Goal: Transaction & Acquisition: Purchase product/service

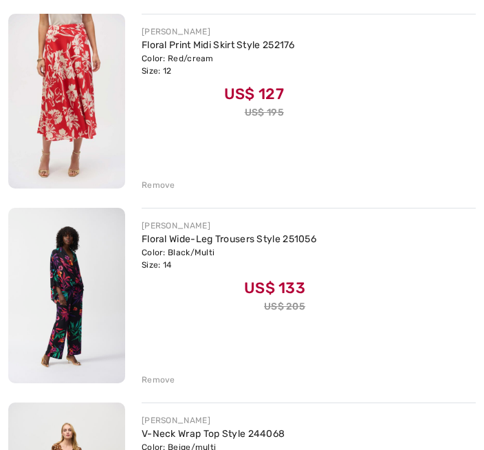
scroll to position [392, 0]
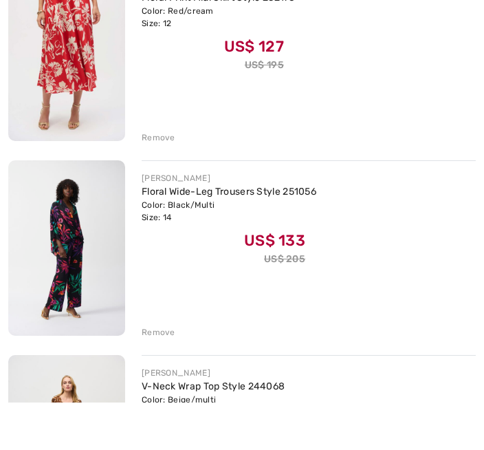
click at [169, 176] on div "Remove" at bounding box center [309, 183] width 334 height 15
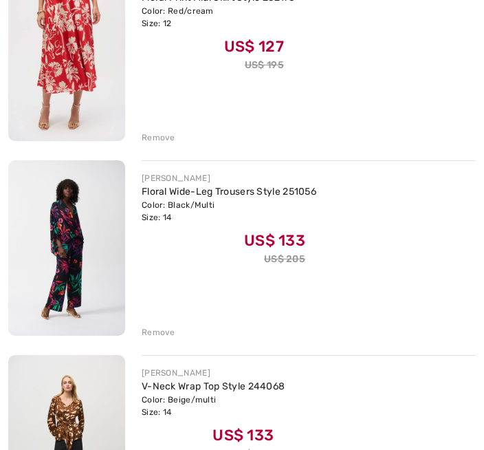
click at [167, 138] on div "Remove" at bounding box center [159, 137] width 34 height 12
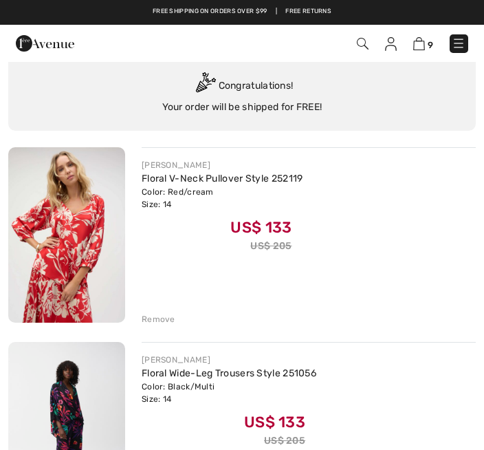
scroll to position [63, 0]
click at [167, 321] on div "Remove" at bounding box center [159, 320] width 34 height 12
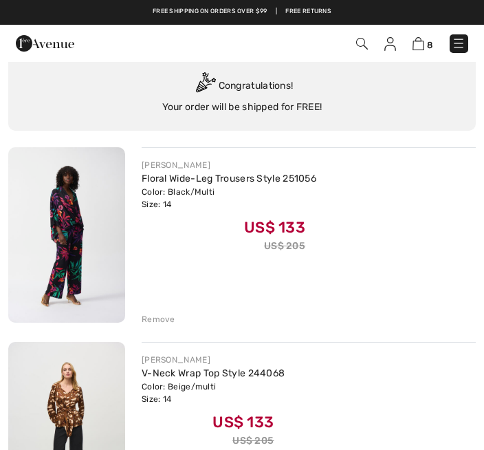
click at [239, 197] on div "Color: Black/Multi Size: 14" at bounding box center [229, 198] width 175 height 25
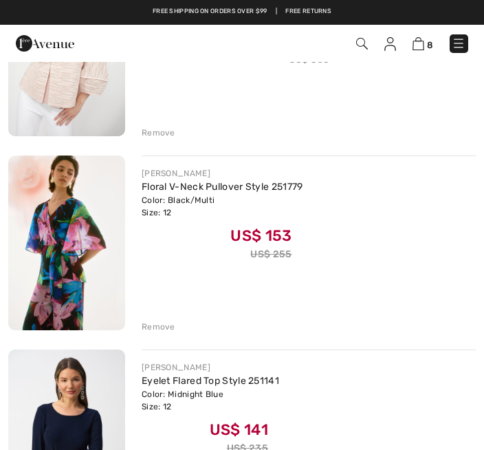
scroll to position [1020, 0]
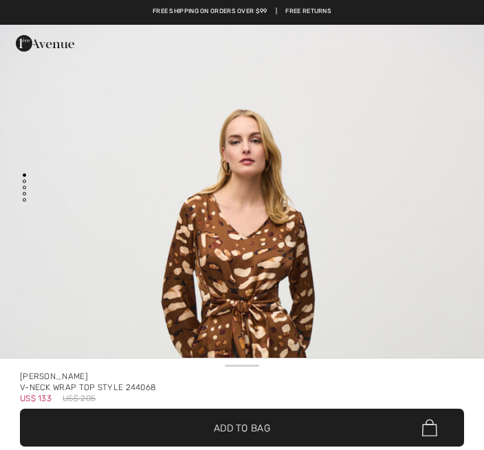
checkbox input "true"
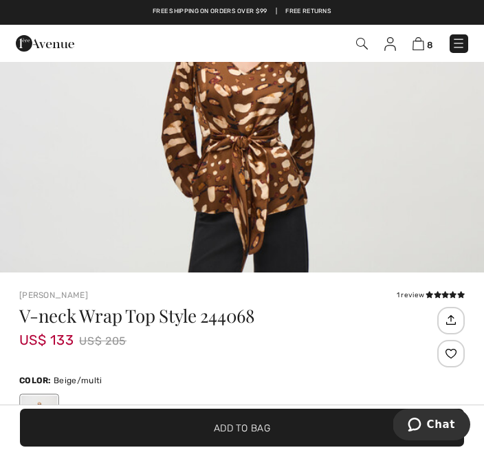
scroll to position [162, 0]
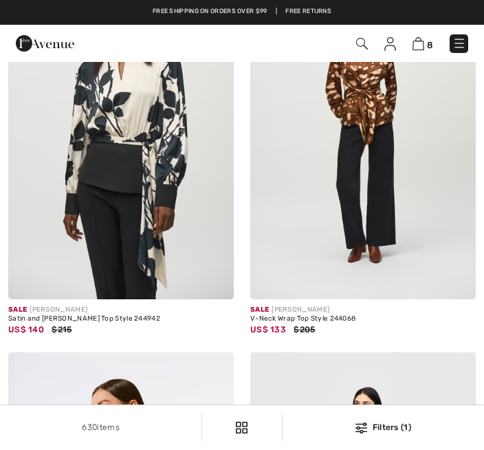
checkbox input "true"
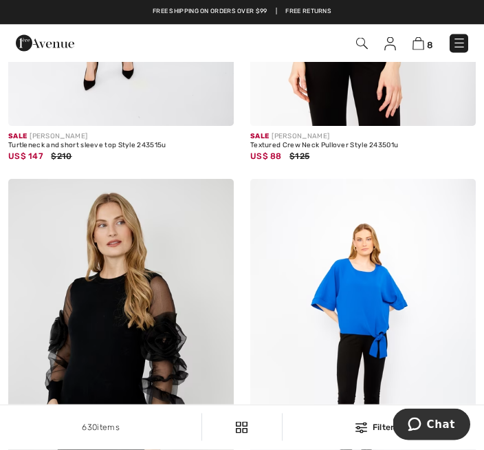
scroll to position [321, 0]
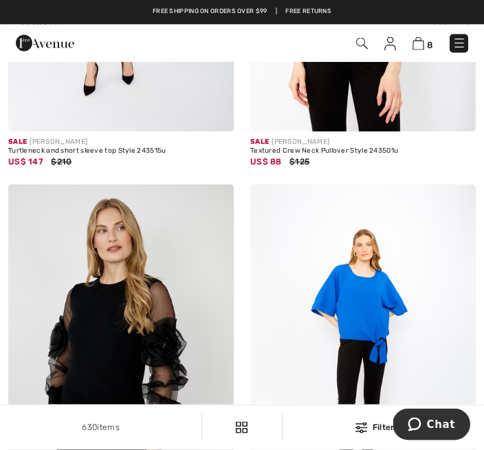
click at [474, 40] on div "8 Checkout" at bounding box center [341, 44] width 276 height 28
click at [480, 35] on div "8 Checkout" at bounding box center [242, 43] width 484 height 37
click at [477, 39] on div "8 Checkout" at bounding box center [341, 44] width 276 height 28
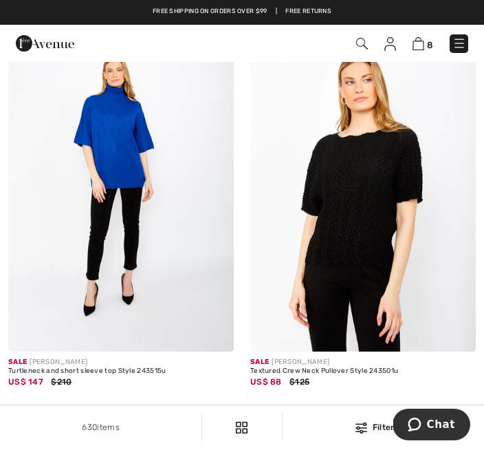
scroll to position [0, 0]
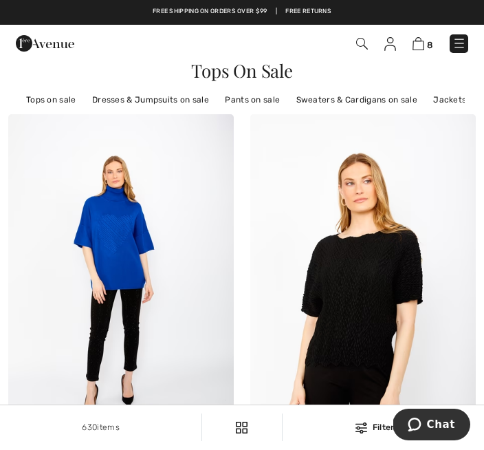
click at [466, 44] on img at bounding box center [460, 43] width 14 height 14
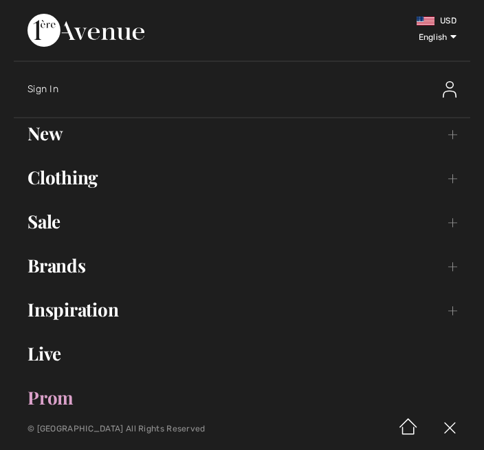
click at [47, 228] on link "Sale Toggle submenu" at bounding box center [242, 221] width 457 height 30
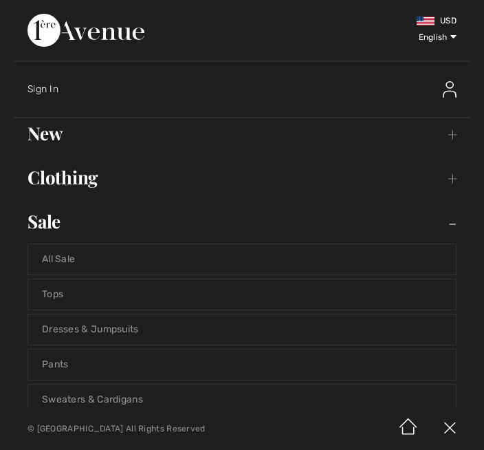
click at [61, 363] on link "Pants" at bounding box center [242, 365] width 428 height 30
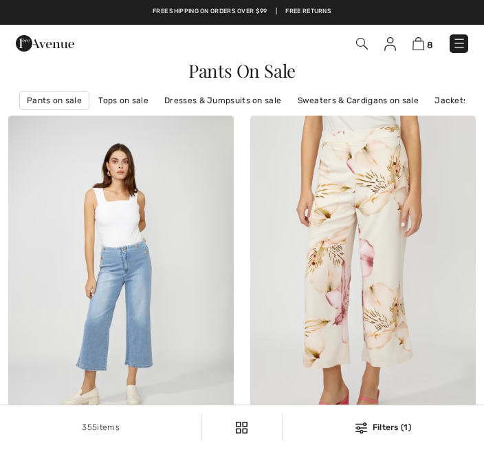
checkbox input "true"
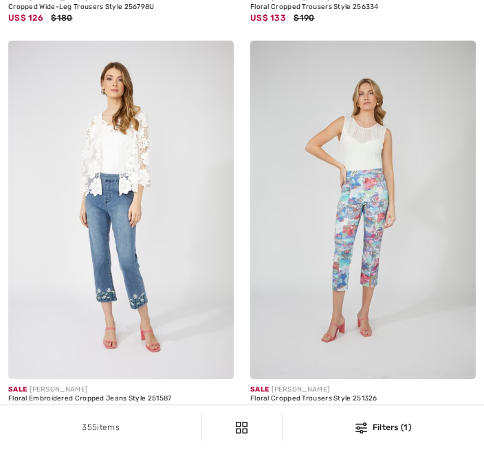
checkbox input "true"
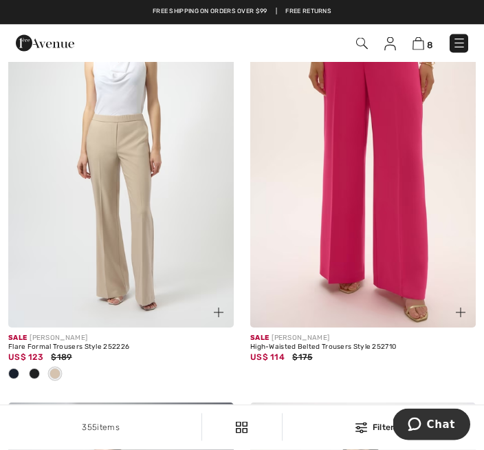
scroll to position [4238, 0]
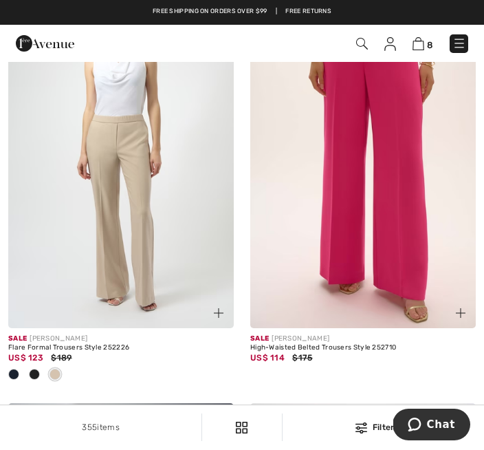
click at [469, 352] on div "High-Waisted Belted Trousers Style 252710" at bounding box center [363, 348] width 226 height 8
click at [418, 299] on img at bounding box center [363, 159] width 226 height 339
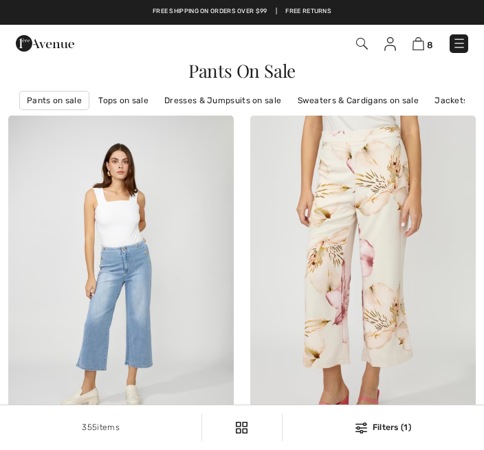
scroll to position [4285, 0]
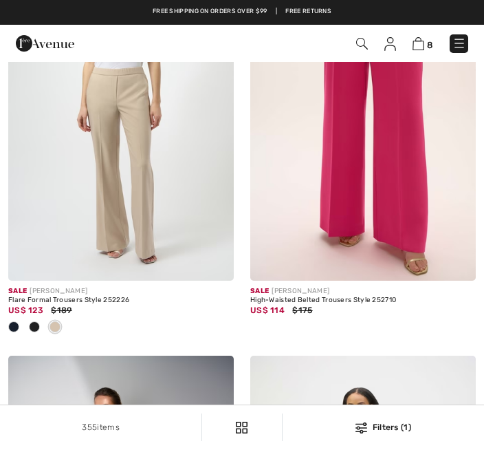
checkbox input "true"
click at [414, 201] on img at bounding box center [363, 111] width 226 height 339
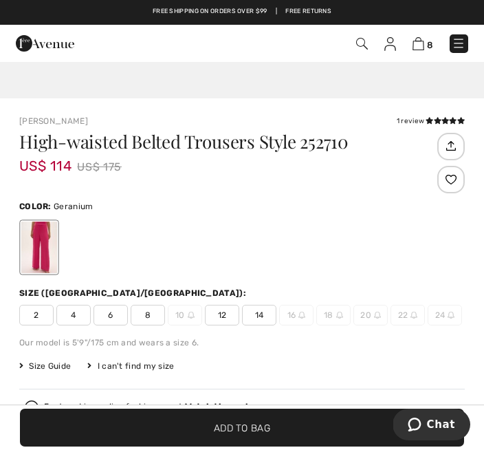
scroll to position [338, 0]
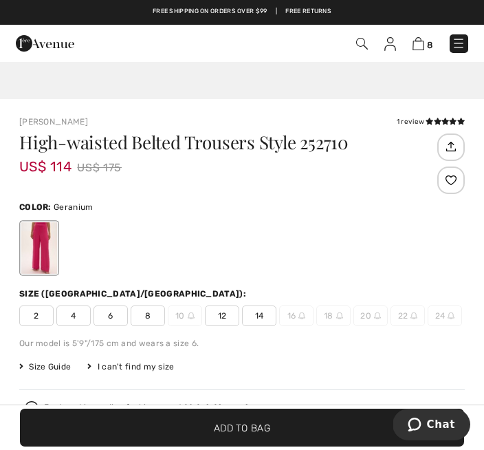
click at [228, 317] on span "12" at bounding box center [222, 316] width 34 height 21
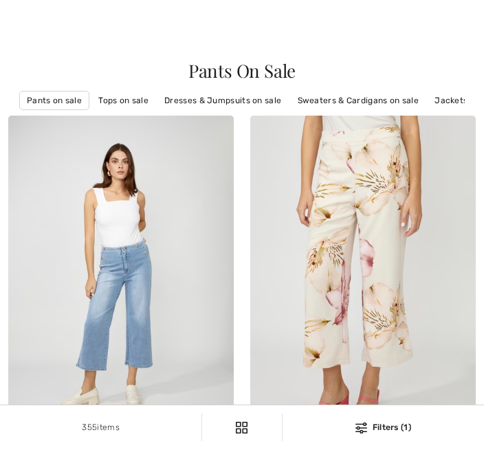
checkbox input "true"
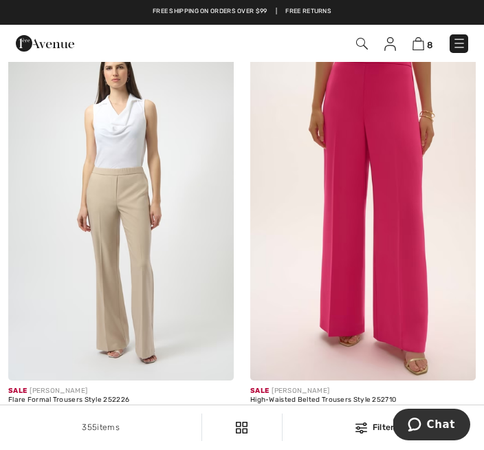
click at [364, 219] on img at bounding box center [363, 211] width 226 height 339
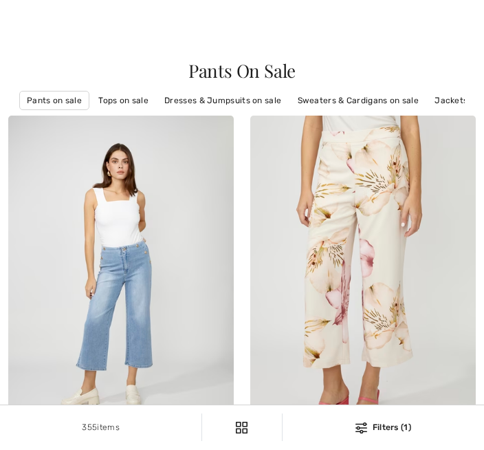
checkbox input "true"
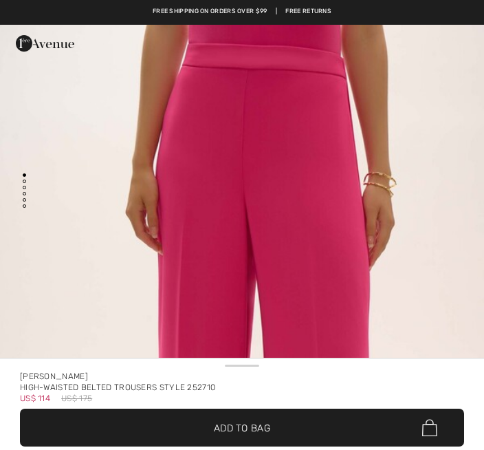
checkbox input "true"
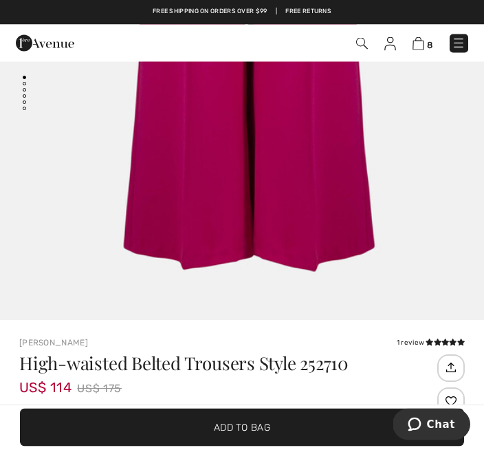
scroll to position [103, 0]
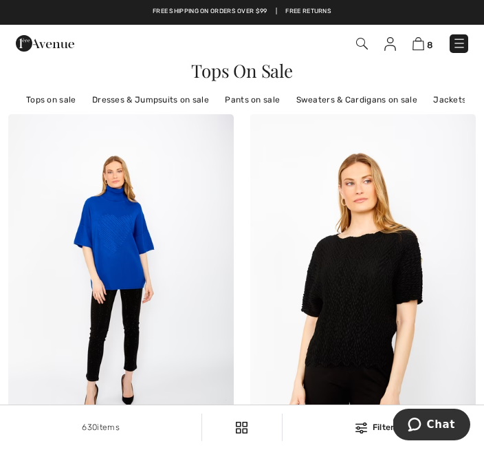
click at [257, 92] on link "Pants on sale" at bounding box center [252, 100] width 69 height 18
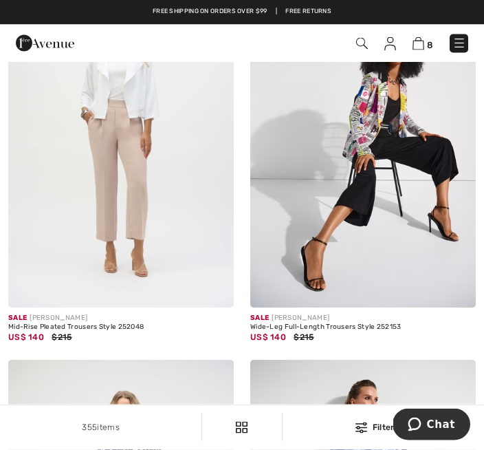
scroll to position [6479, 0]
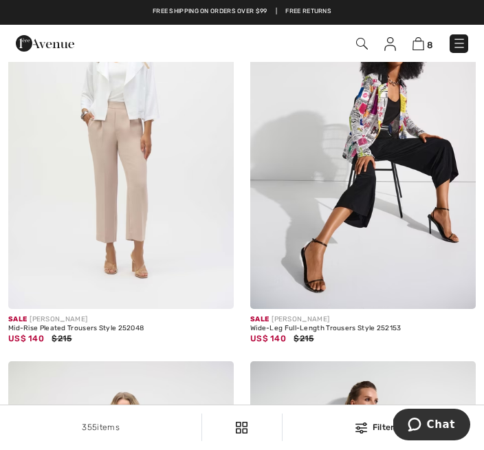
click at [442, 163] on img at bounding box center [363, 139] width 226 height 339
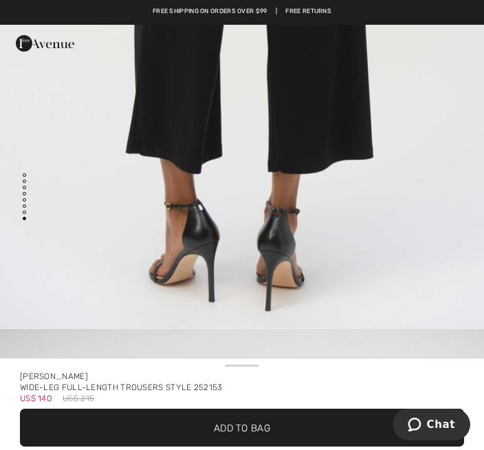
scroll to position [4776, 0]
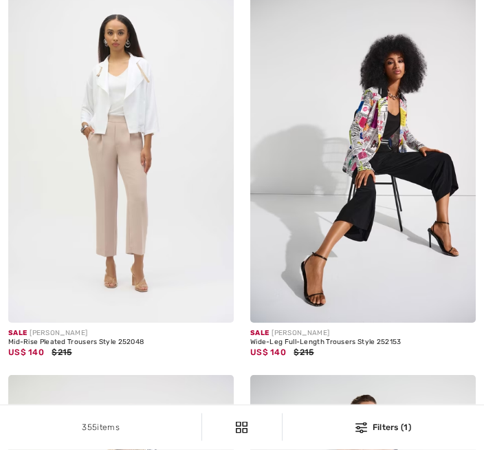
checkbox input "true"
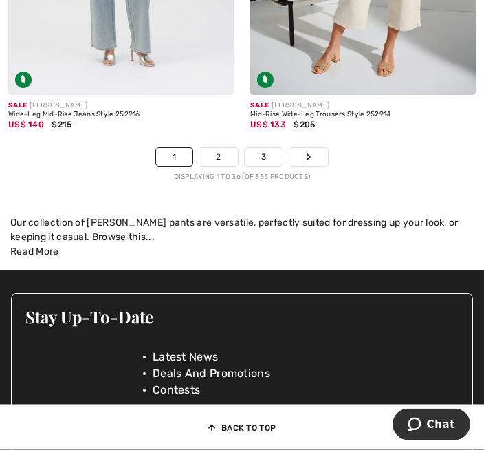
scroll to position [7475, 0]
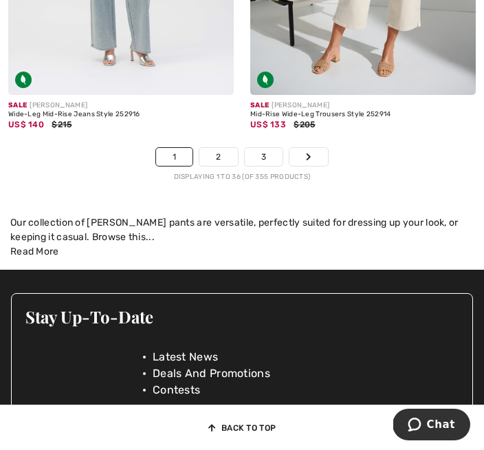
click at [316, 166] on link "Next" at bounding box center [309, 157] width 39 height 18
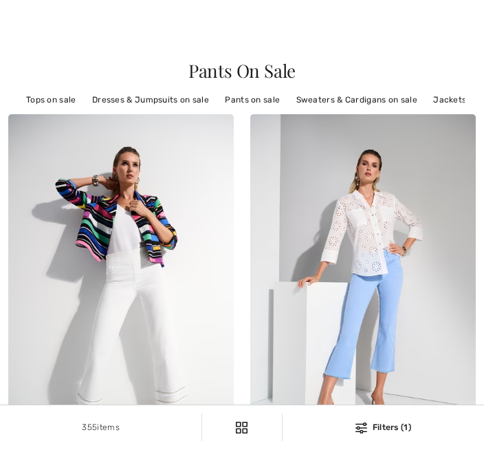
checkbox input "true"
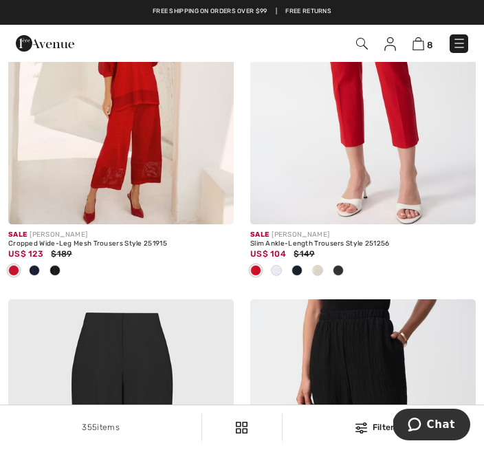
scroll to position [5741, 0]
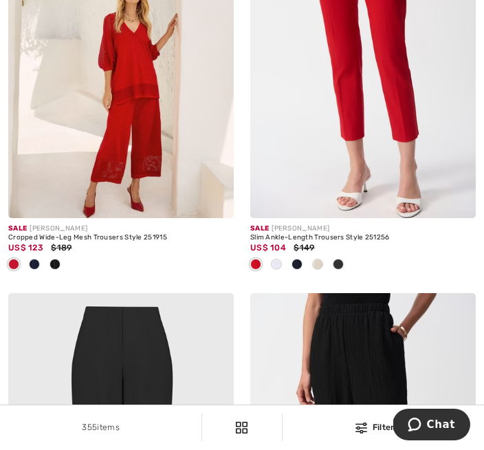
click at [142, 142] on img at bounding box center [121, 49] width 226 height 339
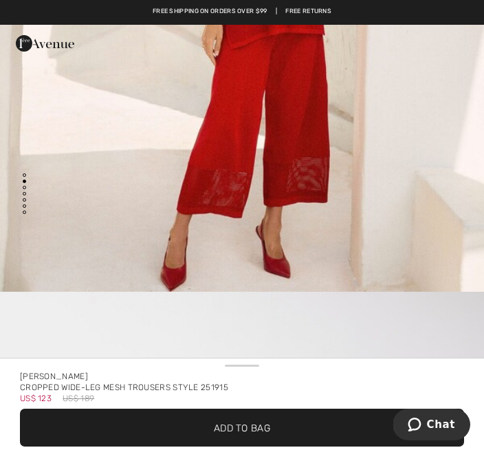
checkbox input "true"
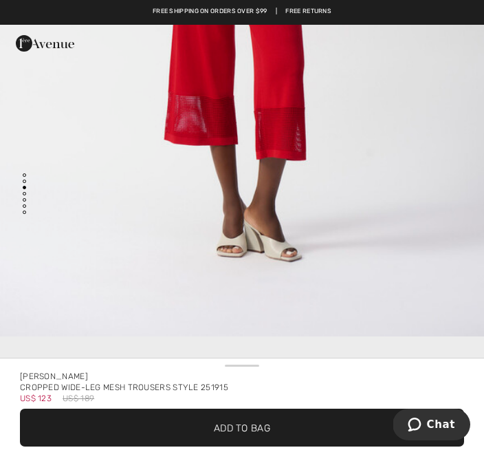
scroll to position [1142, 0]
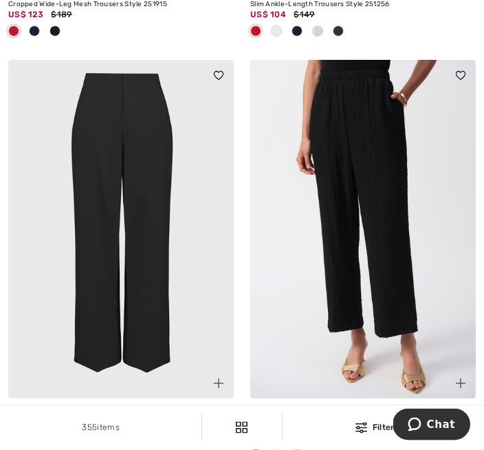
scroll to position [5979, 0]
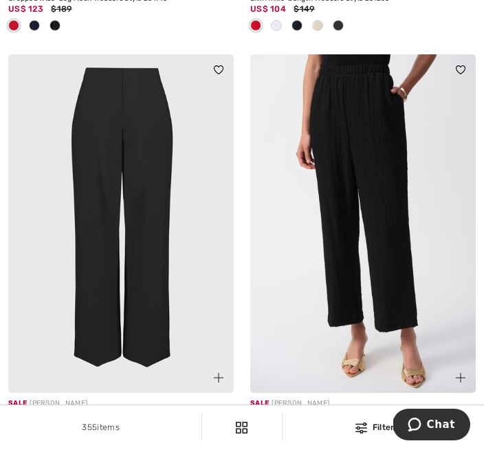
click at [157, 327] on img at bounding box center [121, 223] width 226 height 339
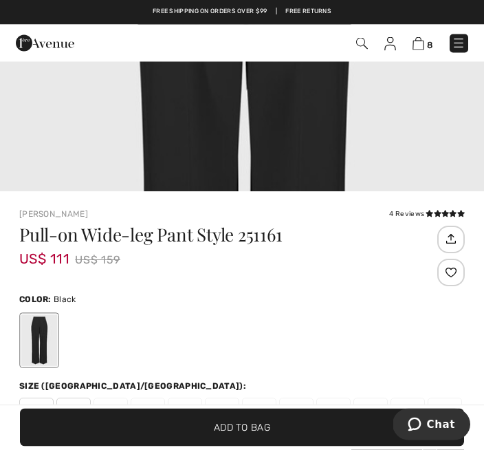
scroll to position [237, 0]
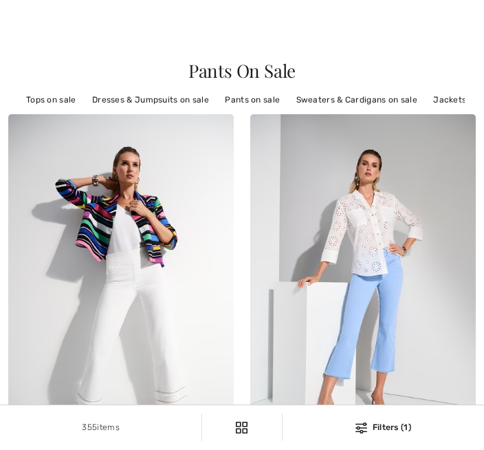
checkbox input "true"
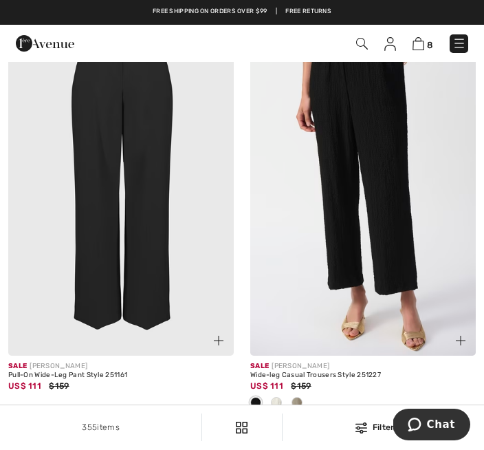
scroll to position [6019, 0]
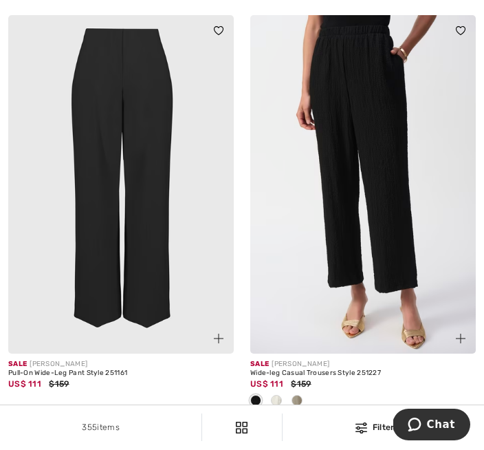
click at [370, 289] on img at bounding box center [363, 184] width 226 height 339
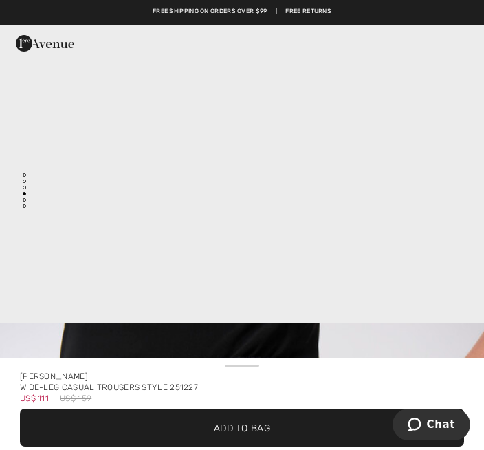
scroll to position [1885, 0]
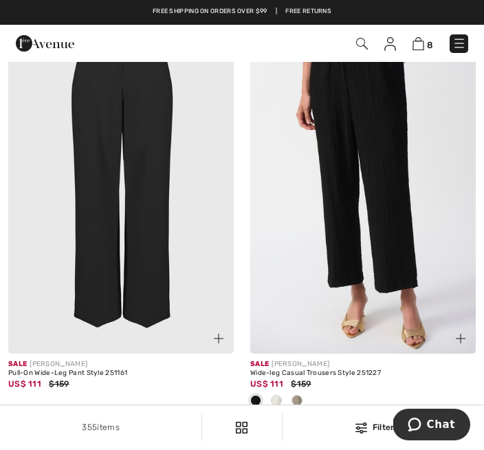
click at [372, 242] on img at bounding box center [363, 184] width 226 height 339
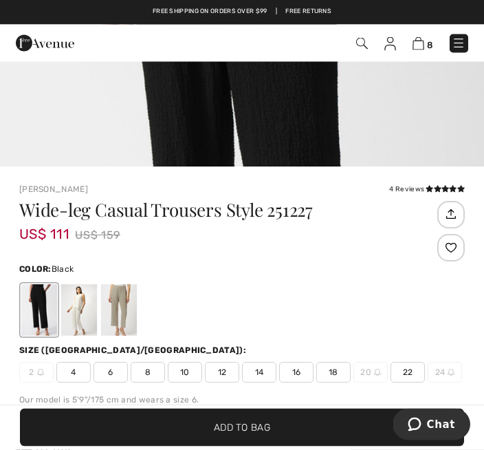
scroll to position [251, 0]
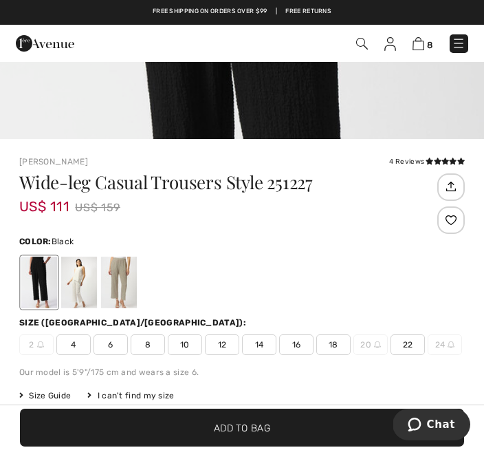
click at [239, 345] on span "12" at bounding box center [222, 344] width 34 height 21
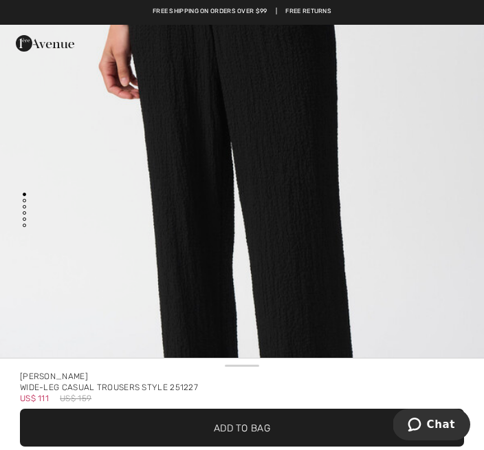
scroll to position [174, 0]
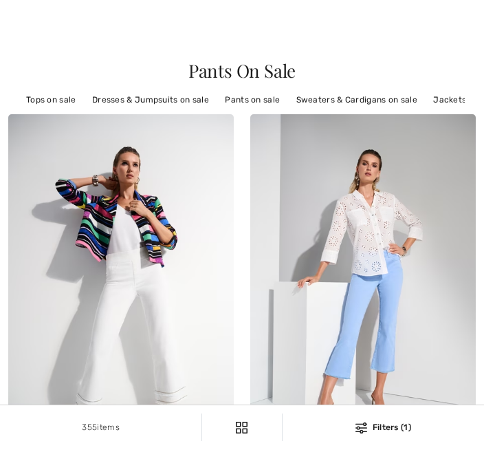
checkbox input "true"
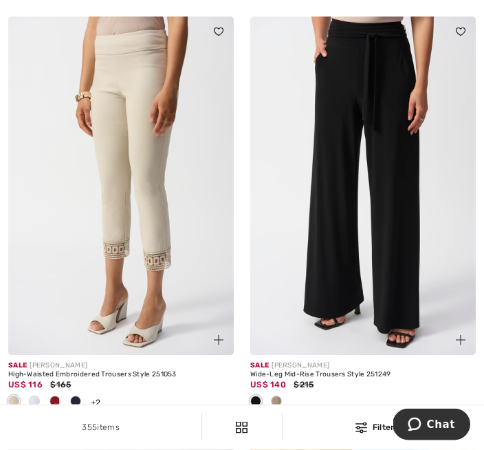
scroll to position [6432, 0]
click at [354, 270] on img at bounding box center [363, 186] width 226 height 339
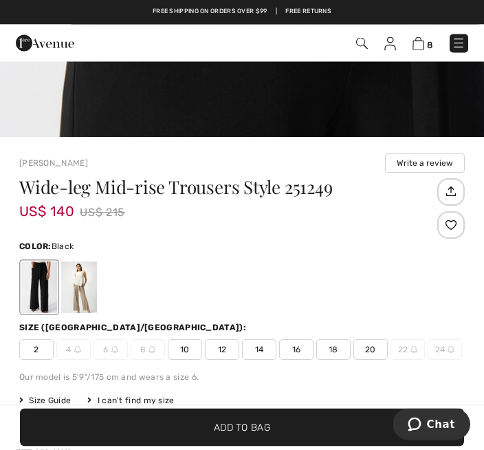
scroll to position [268, 0]
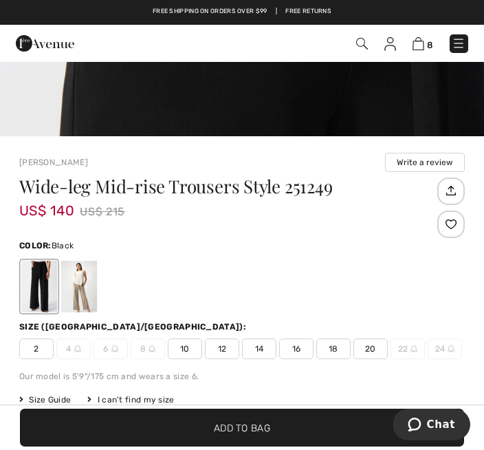
click at [233, 353] on span "12" at bounding box center [222, 349] width 34 height 21
click at [333, 447] on span "✔ Added to Bag Add to Bag" at bounding box center [242, 428] width 445 height 38
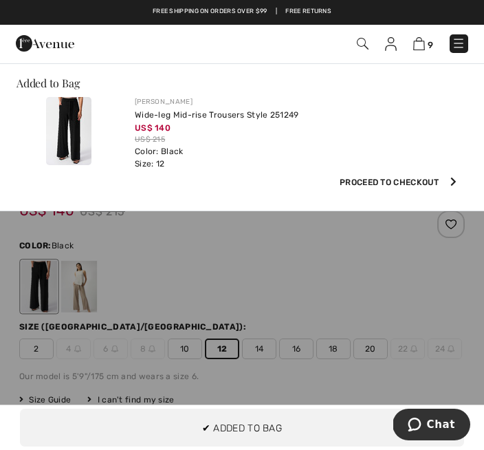
scroll to position [0, 0]
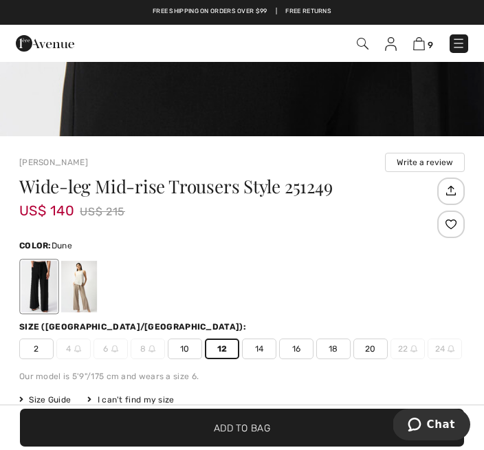
click at [86, 293] on div at bounding box center [79, 287] width 36 height 52
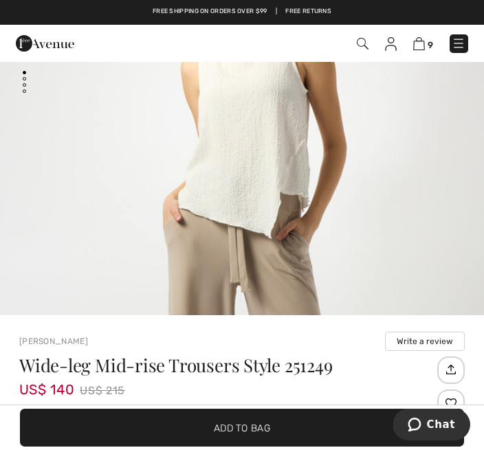
scroll to position [97, 0]
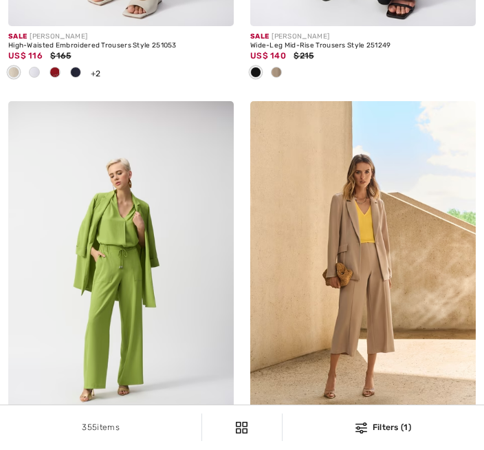
checkbox input "true"
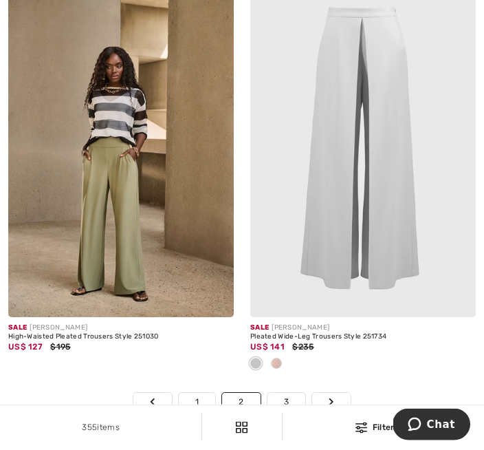
scroll to position [7298, 0]
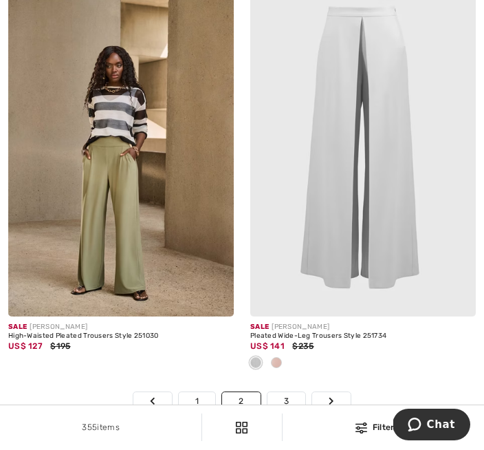
click at [346, 410] on link "Next" at bounding box center [331, 401] width 39 height 18
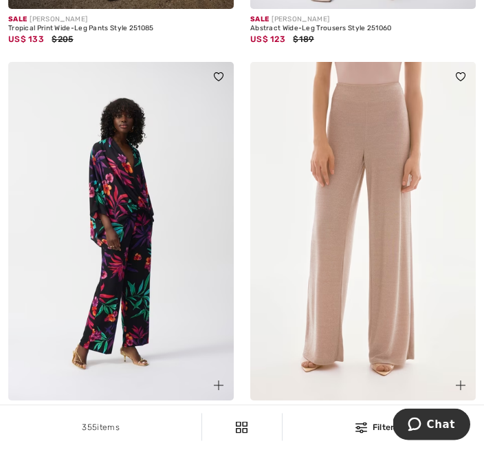
scroll to position [2051, 0]
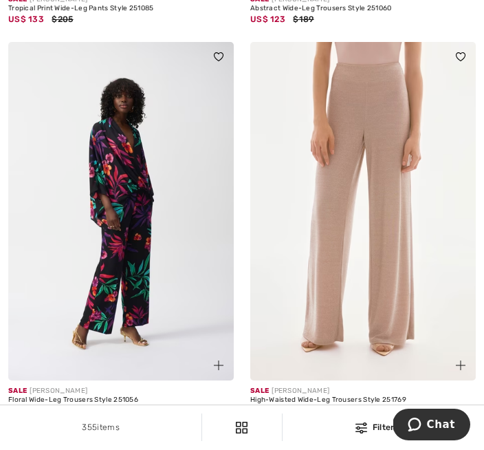
click at [187, 336] on img at bounding box center [121, 211] width 226 height 339
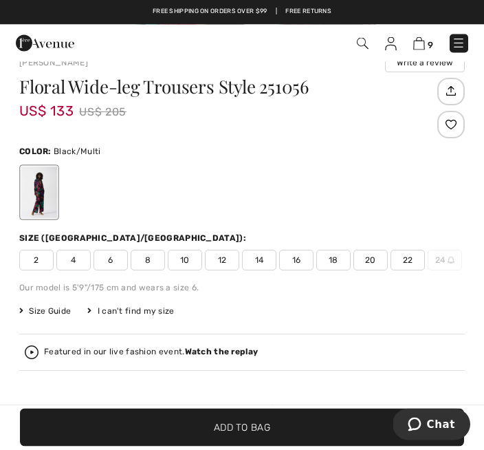
scroll to position [354, 0]
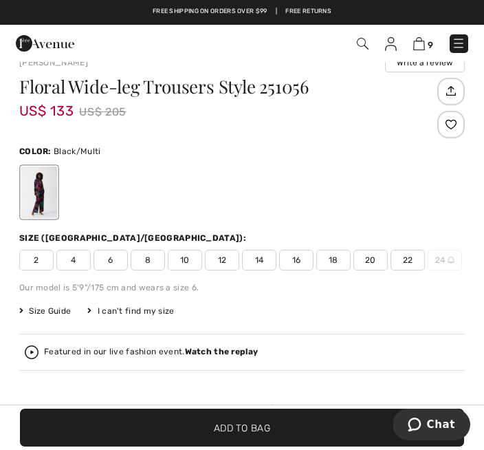
click at [242, 254] on div "2 4 6 8 10 12 14 16 18 20 22 24" at bounding box center [242, 260] width 446 height 21
click at [234, 255] on span "12" at bounding box center [222, 260] width 34 height 21
click at [288, 447] on span "✔ Added to Bag Add to Bag" at bounding box center [242, 428] width 445 height 38
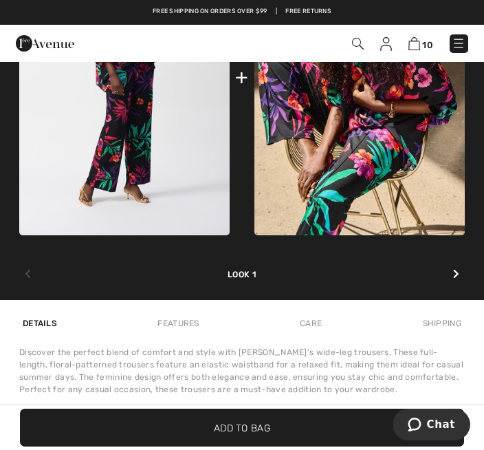
scroll to position [988, 0]
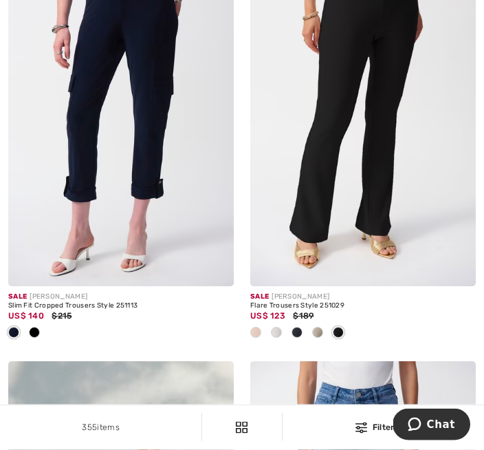
scroll to position [4256, 0]
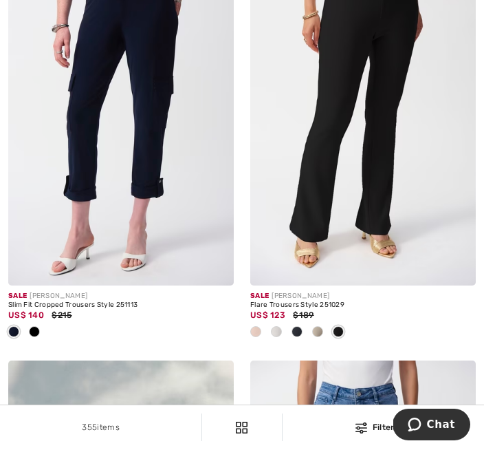
click at [389, 37] on img at bounding box center [363, 116] width 226 height 339
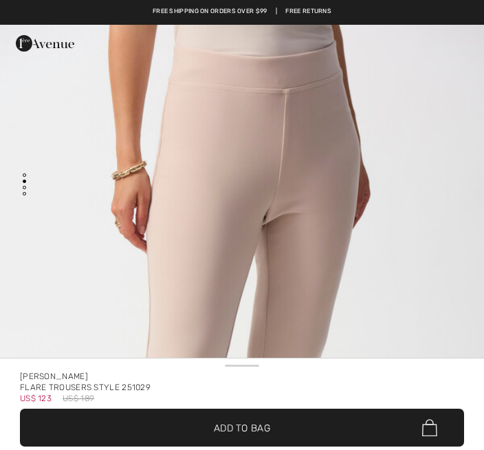
checkbox input "true"
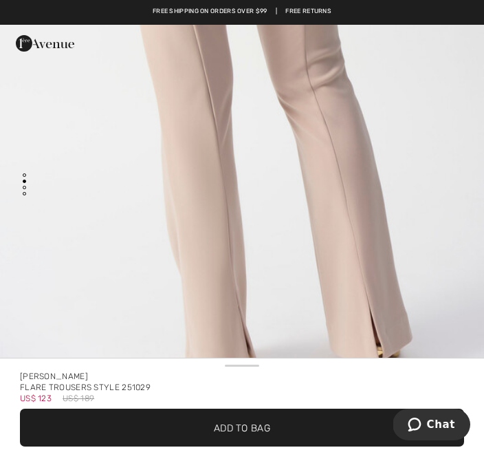
scroll to position [1044, 0]
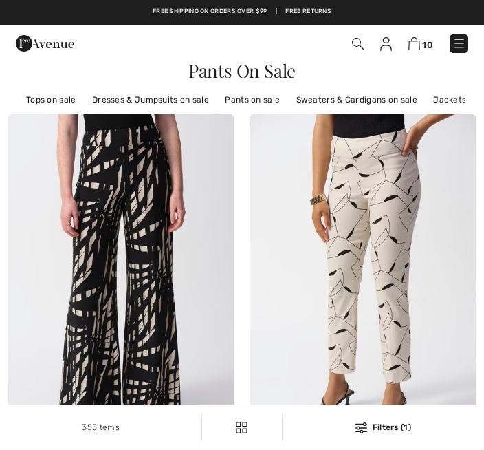
checkbox input "true"
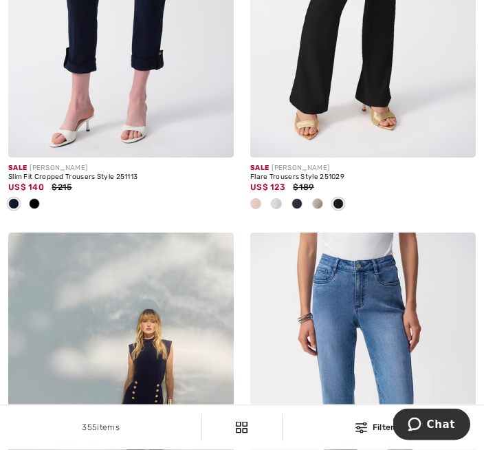
scroll to position [4391, 0]
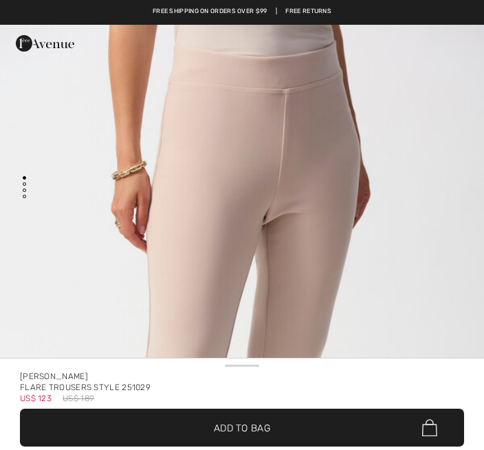
checkbox input "true"
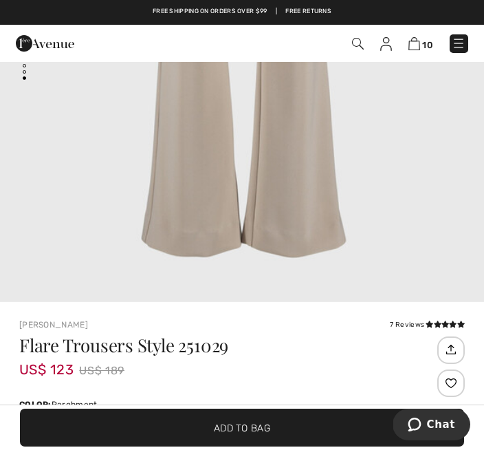
scroll to position [119, 0]
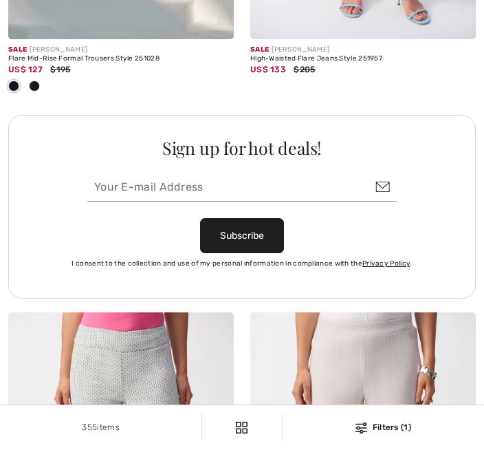
checkbox input "true"
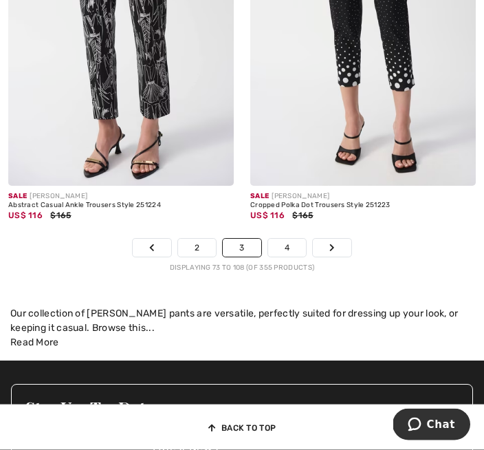
scroll to position [7338, 0]
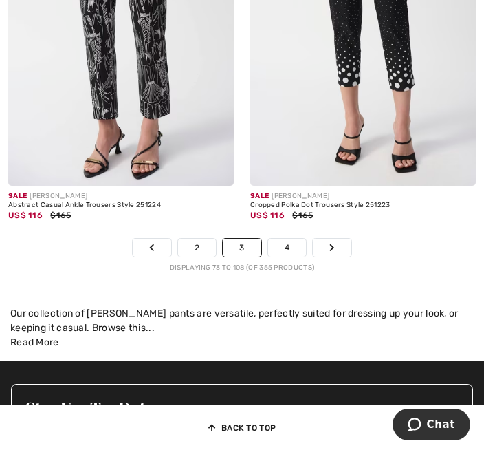
click at [341, 255] on link "Next" at bounding box center [332, 248] width 39 height 18
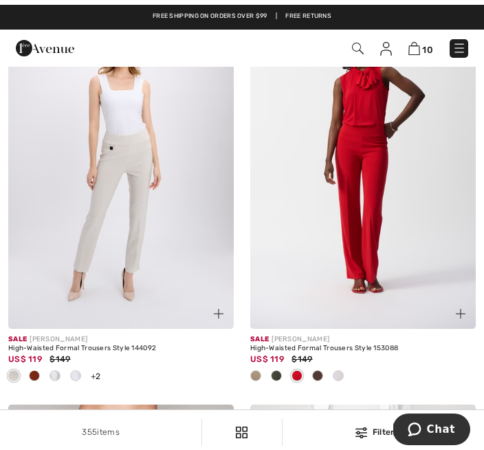
scroll to position [3016, 0]
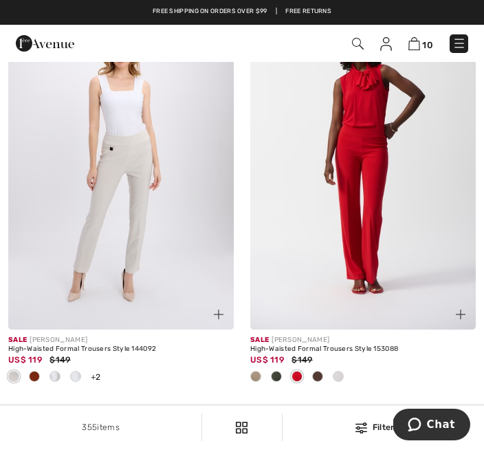
click at [374, 328] on img at bounding box center [363, 160] width 226 height 339
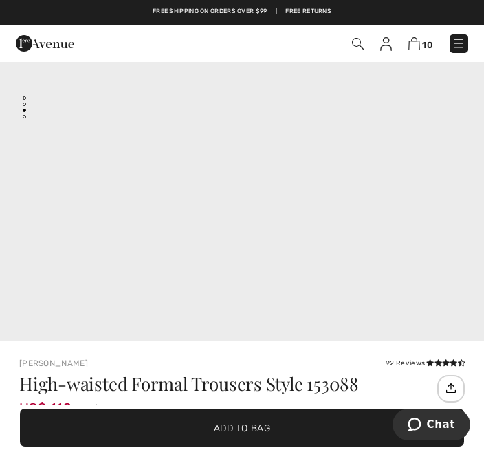
scroll to position [85, 0]
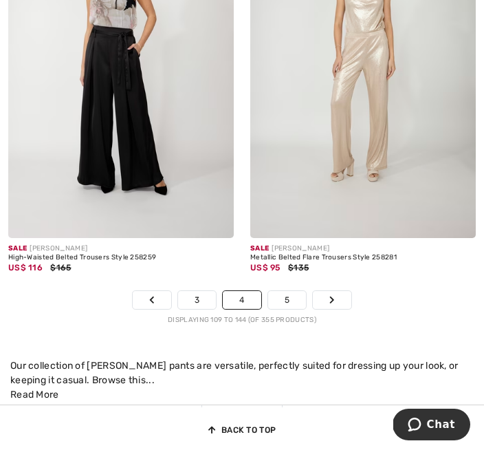
scroll to position [7286, 0]
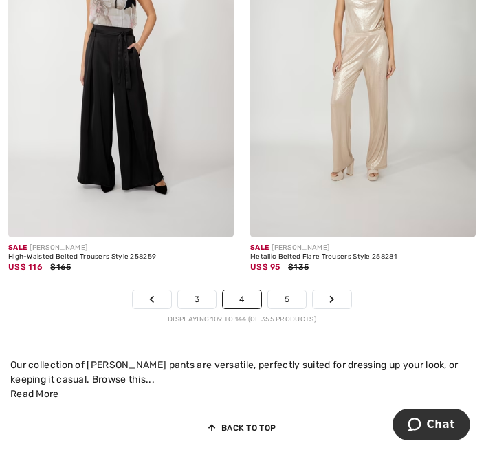
click at [305, 306] on link "5" at bounding box center [287, 299] width 38 height 18
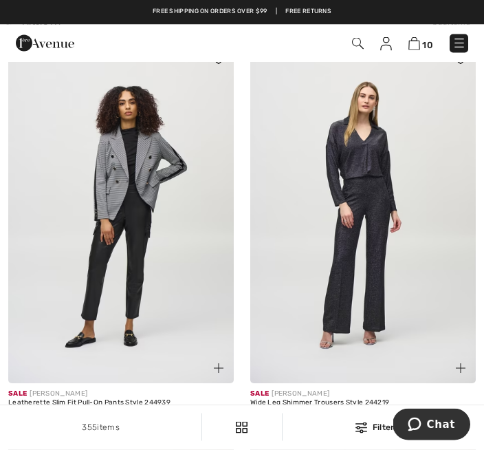
scroll to position [6312, 0]
click at [393, 217] on img at bounding box center [363, 214] width 226 height 339
click at [382, 211] on img at bounding box center [363, 214] width 226 height 339
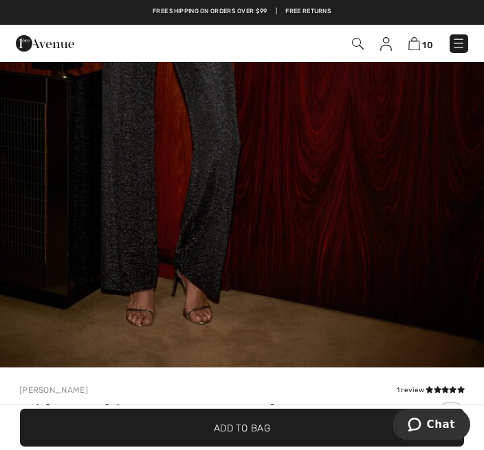
scroll to position [69, 0]
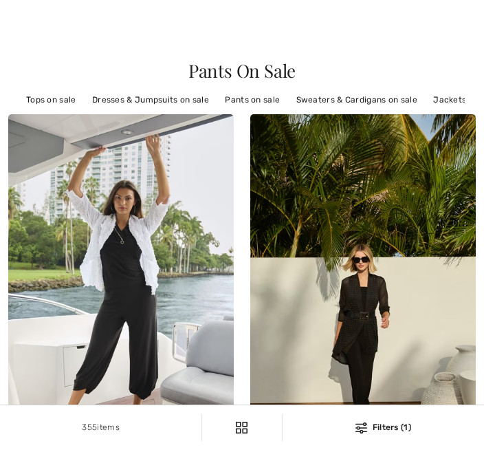
checkbox input "true"
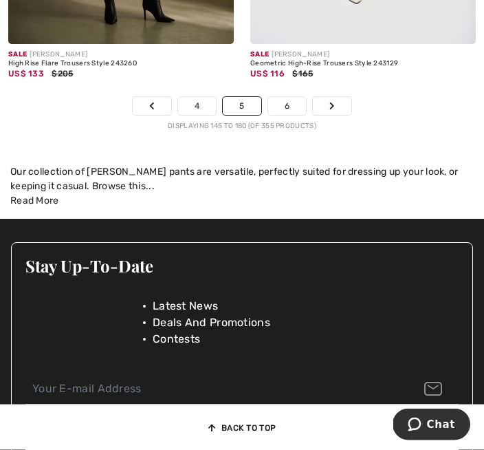
scroll to position [7434, 0]
click at [348, 113] on link "Next" at bounding box center [332, 106] width 39 height 18
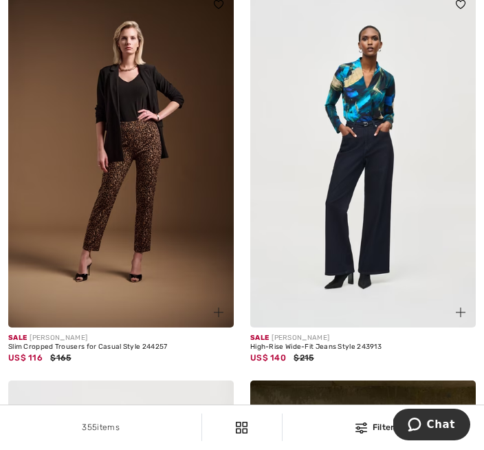
scroll to position [2983, 0]
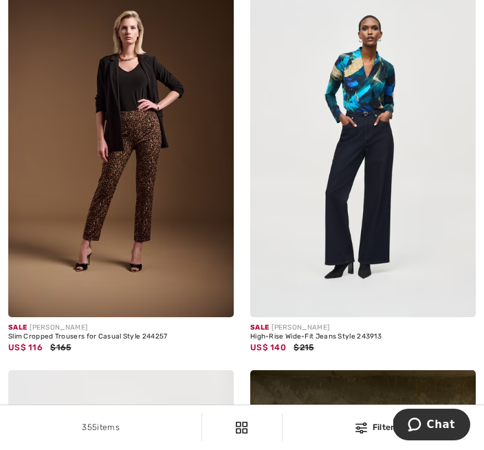
click at [350, 264] on img at bounding box center [363, 148] width 226 height 339
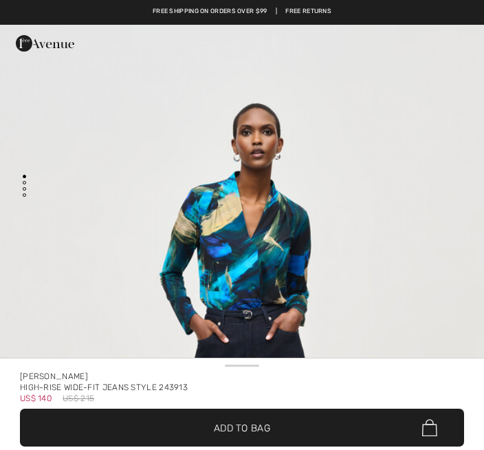
checkbox input "true"
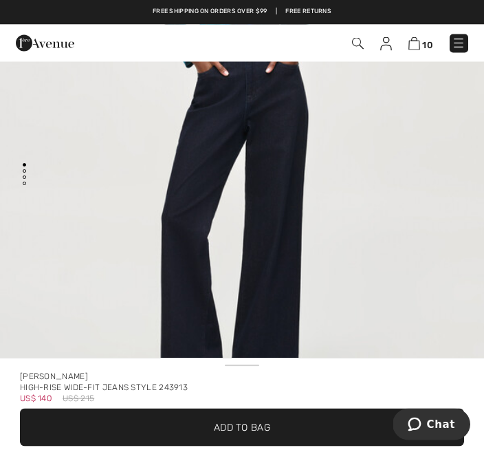
scroll to position [13, 0]
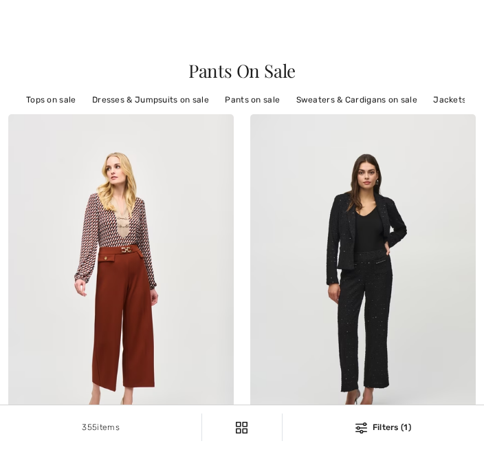
checkbox input "true"
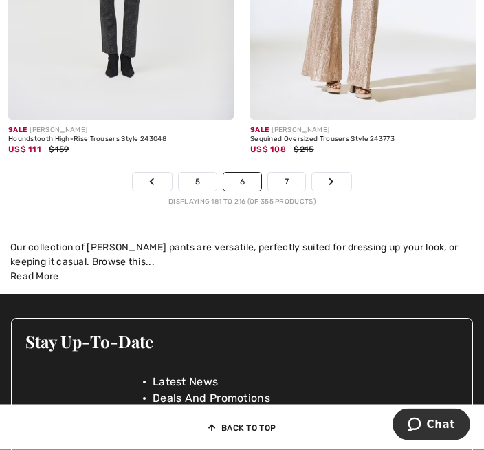
scroll to position [7314, 0]
